Goal: Information Seeking & Learning: Check status

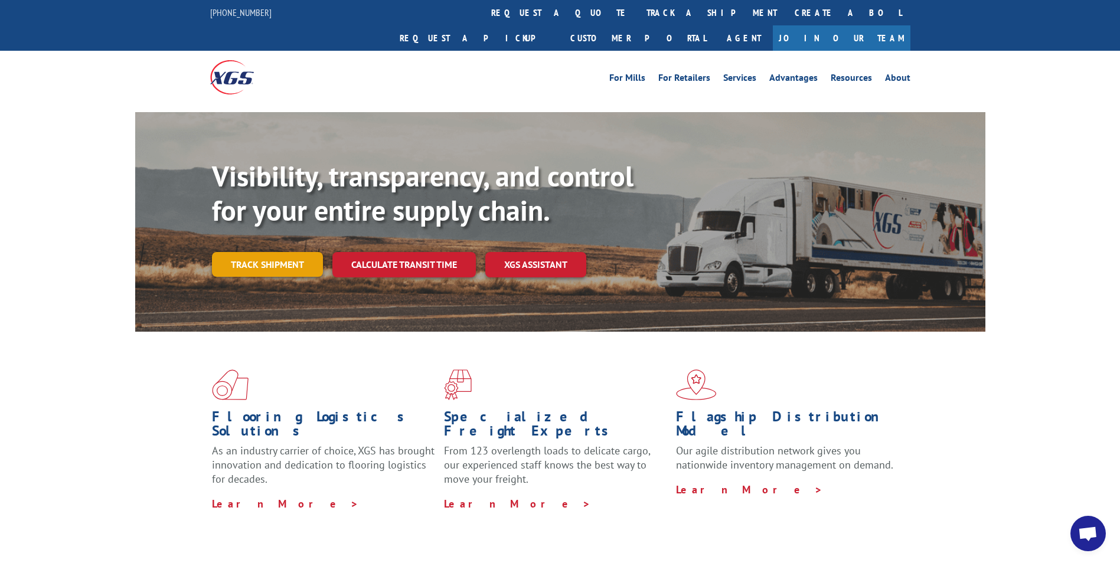
click at [276, 252] on link "Track shipment" at bounding box center [267, 264] width 111 height 25
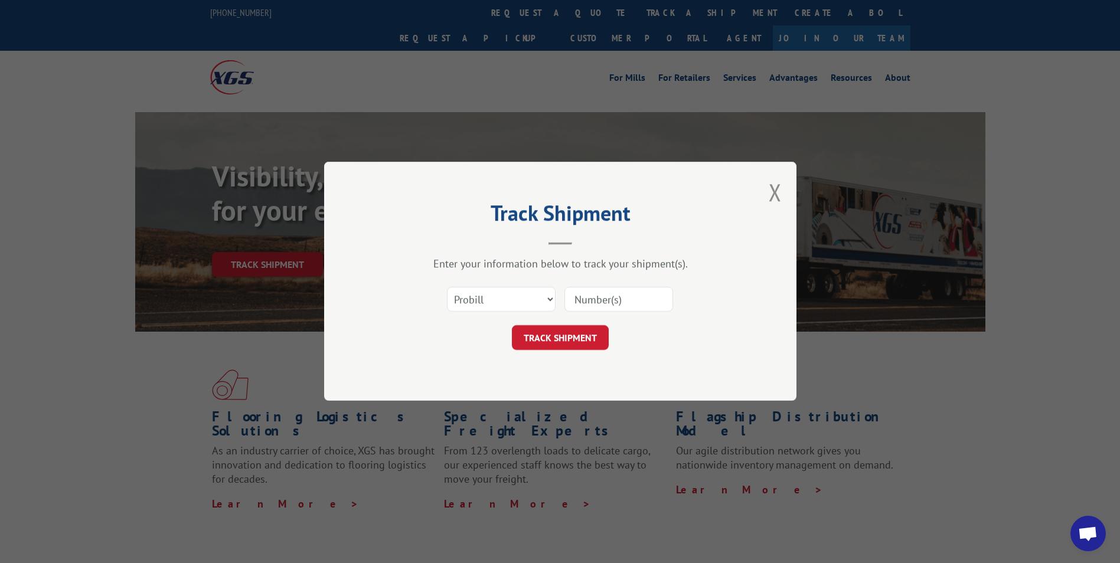
click at [610, 305] on input at bounding box center [618, 299] width 109 height 25
paste input "17472794"
type input "17472794"
click button "TRACK SHIPMENT" at bounding box center [560, 338] width 97 height 25
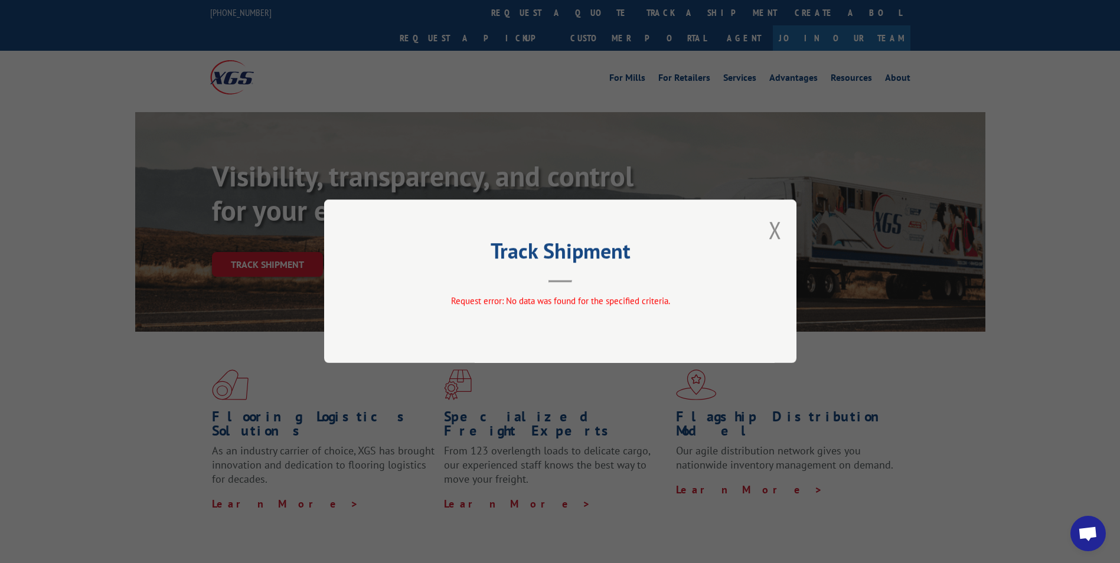
click at [783, 229] on div "Track Shipment Request error: No data was found for the specified criteria." at bounding box center [560, 280] width 472 height 163
click at [777, 231] on button "Close modal" at bounding box center [774, 229] width 13 height 31
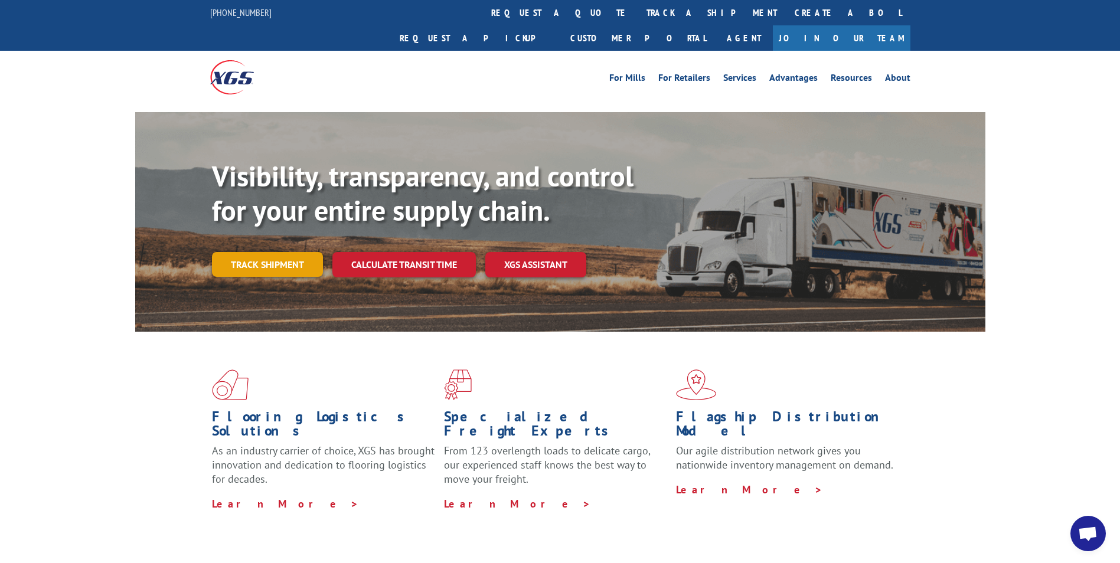
click at [237, 252] on link "Track shipment" at bounding box center [267, 264] width 111 height 25
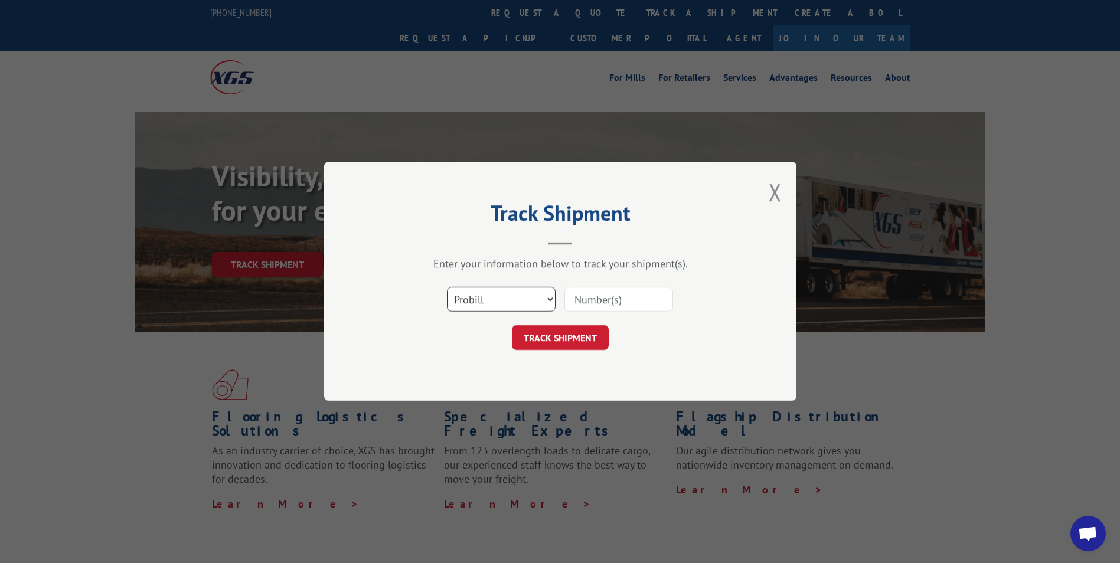
click at [521, 302] on select "Select category... Probill BOL PO" at bounding box center [501, 299] width 109 height 25
click at [514, 295] on select "Select category... Probill BOL PO" at bounding box center [501, 299] width 109 height 25
select select "bol"
click at [447, 287] on select "Select category... Probill BOL PO" at bounding box center [501, 299] width 109 height 25
drag, startPoint x: 637, startPoint y: 288, endPoint x: 632, endPoint y: 297, distance: 10.0
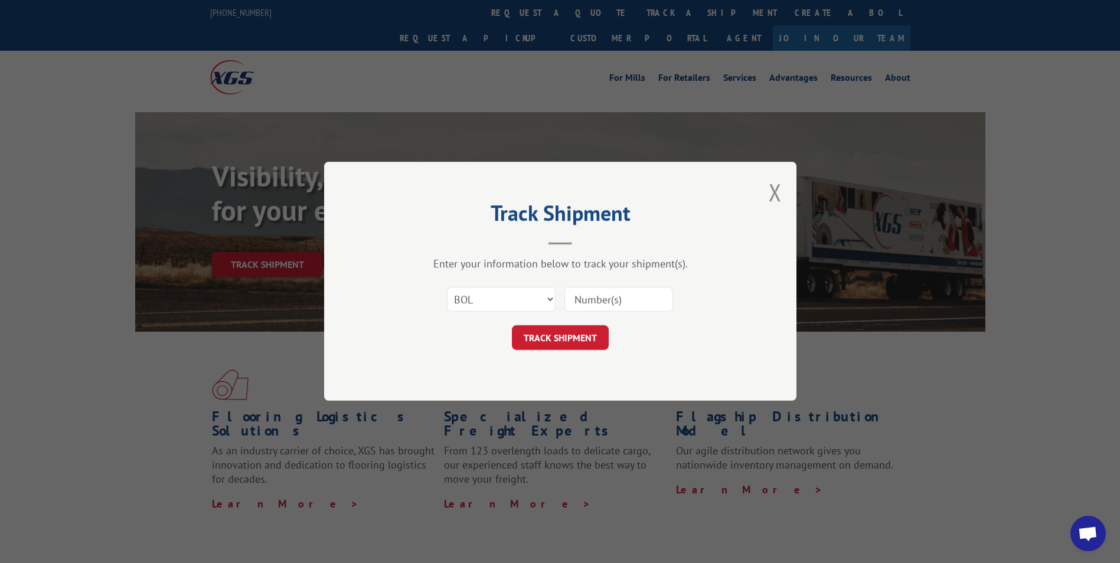
click at [637, 288] on input at bounding box center [618, 299] width 109 height 25
click at [631, 299] on input at bounding box center [618, 299] width 109 height 25
paste input "6444655"
type input "6444655"
click button "TRACK SHIPMENT" at bounding box center [560, 338] width 97 height 25
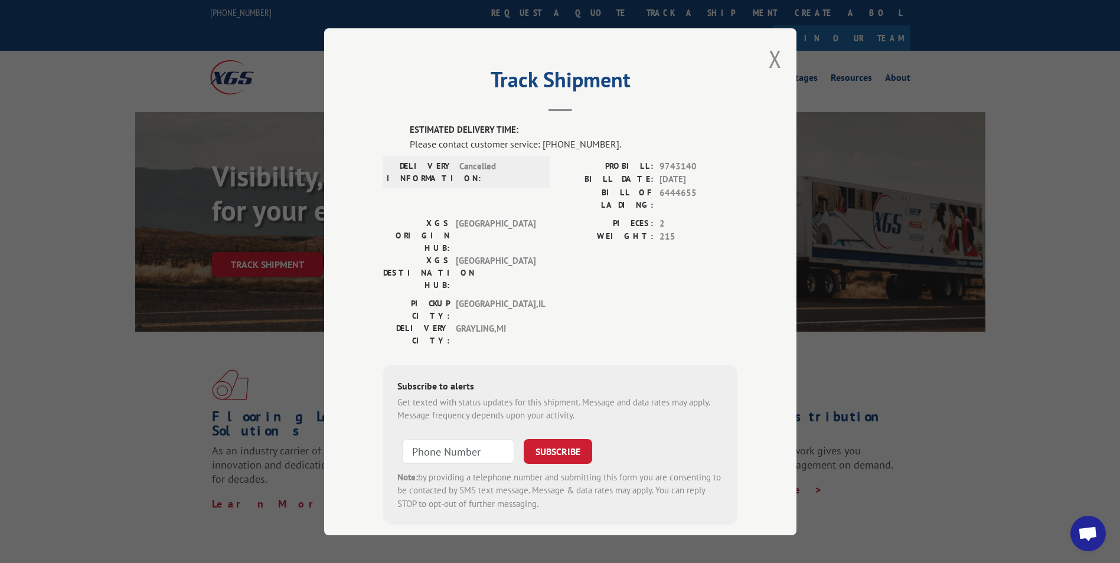
scroll to position [1, 0]
click at [768, 60] on button "Close modal" at bounding box center [774, 57] width 13 height 31
